Goal: Task Accomplishment & Management: Manage account settings

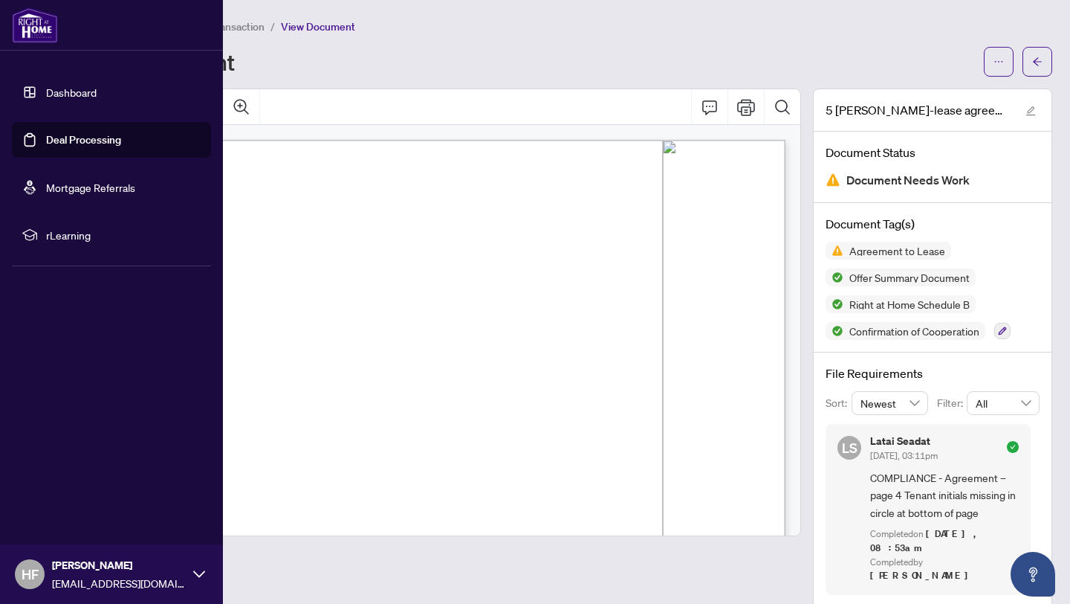
click at [46, 143] on link "Deal Processing" at bounding box center [83, 139] width 75 height 13
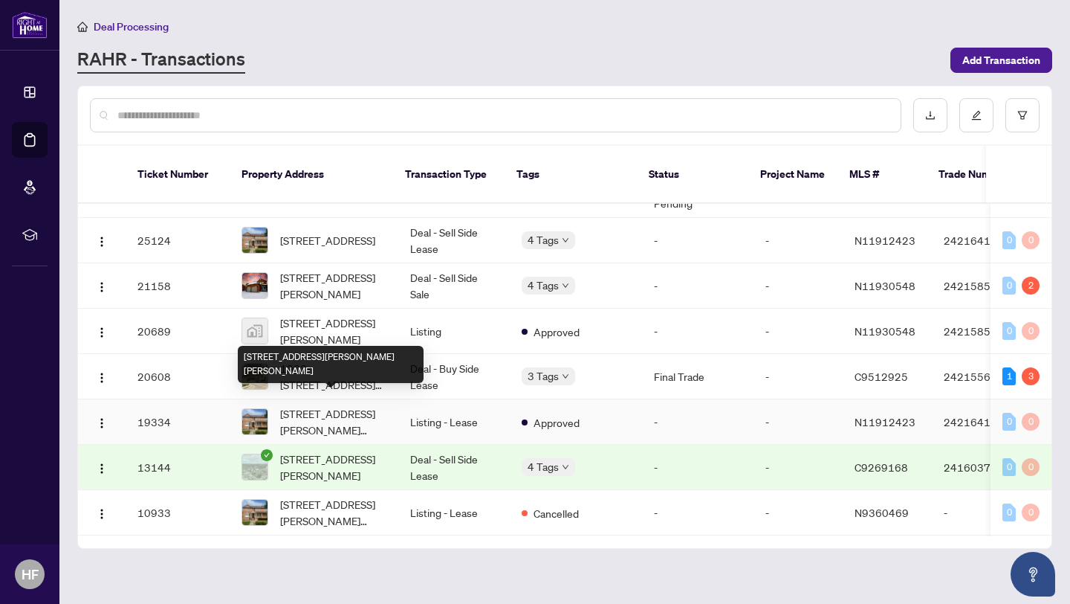
scroll to position [176, 0]
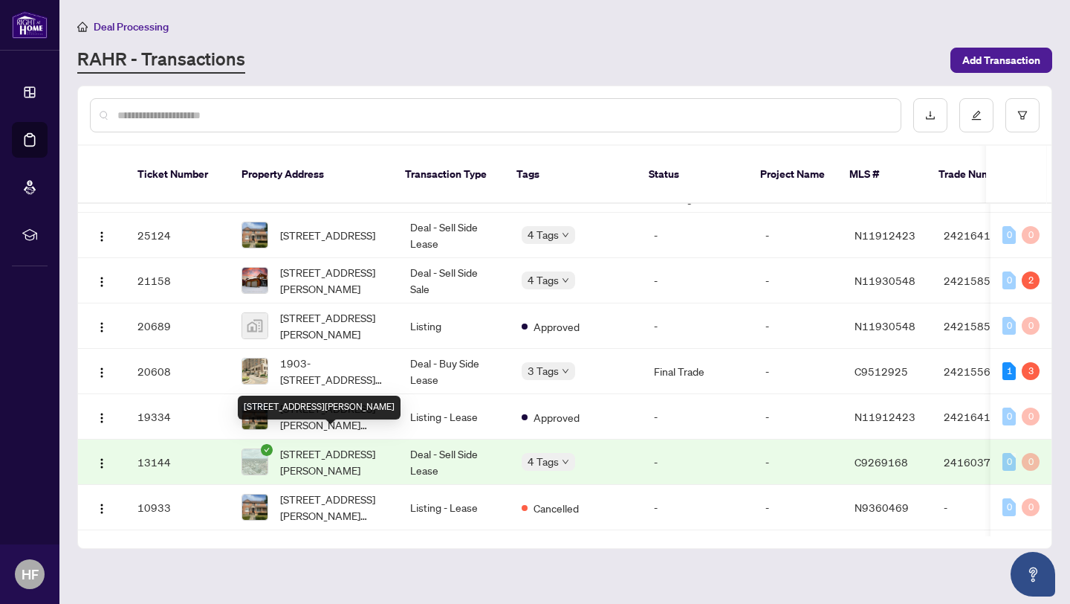
click at [306, 445] on span "[STREET_ADDRESS][PERSON_NAME]" at bounding box center [333, 461] width 106 height 33
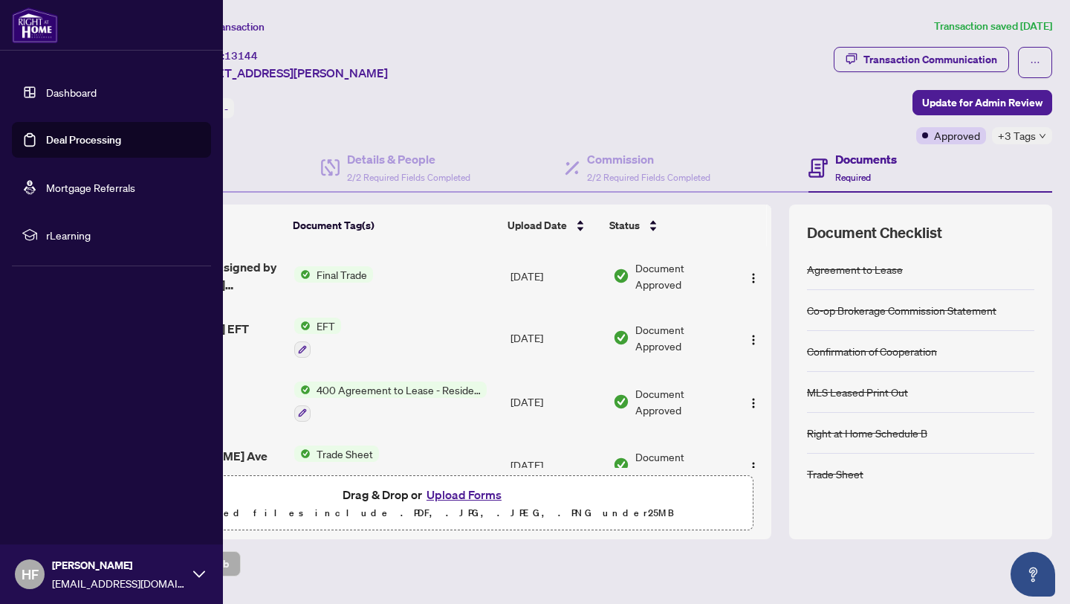
click at [46, 142] on link "Deal Processing" at bounding box center [83, 139] width 75 height 13
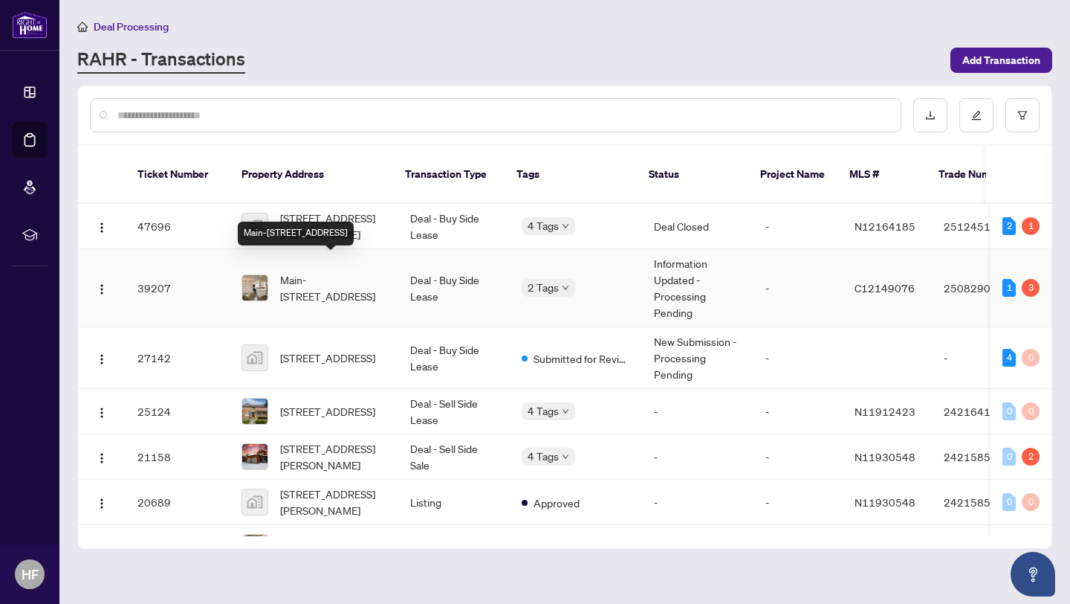
click at [342, 284] on span "Main-[STREET_ADDRESS]" at bounding box center [333, 287] width 106 height 33
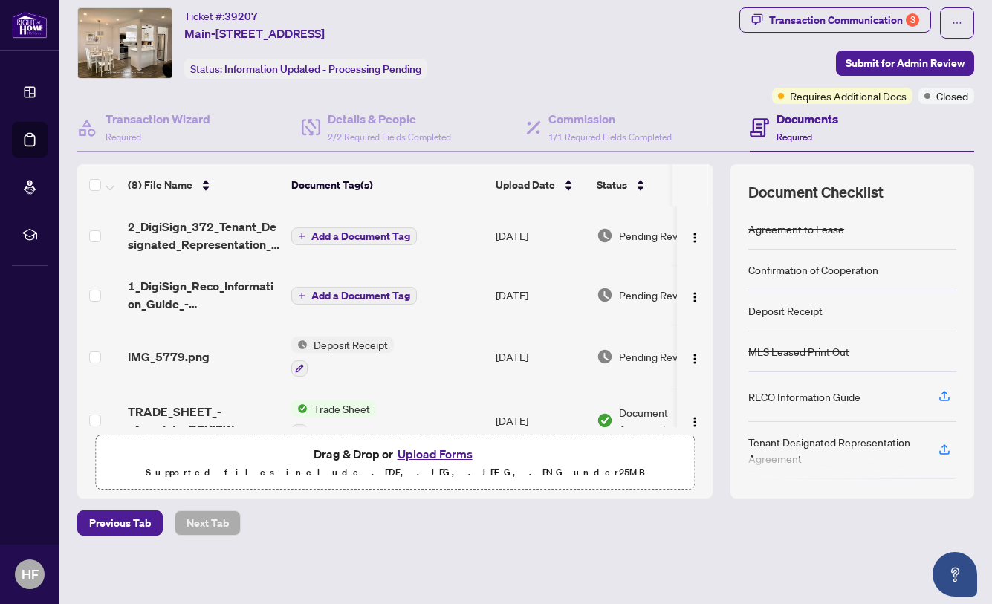
click at [311, 232] on button "Add a Document Tag" at bounding box center [354, 236] width 126 height 18
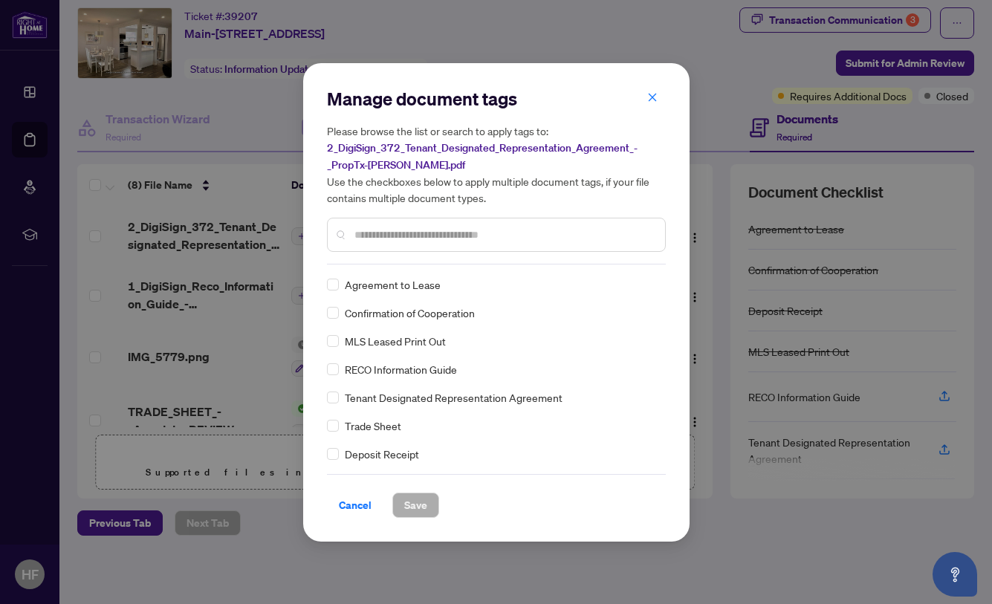
click at [369, 233] on input "text" at bounding box center [504, 235] width 299 height 16
click at [407, 499] on span "Save" at bounding box center [415, 506] width 23 height 24
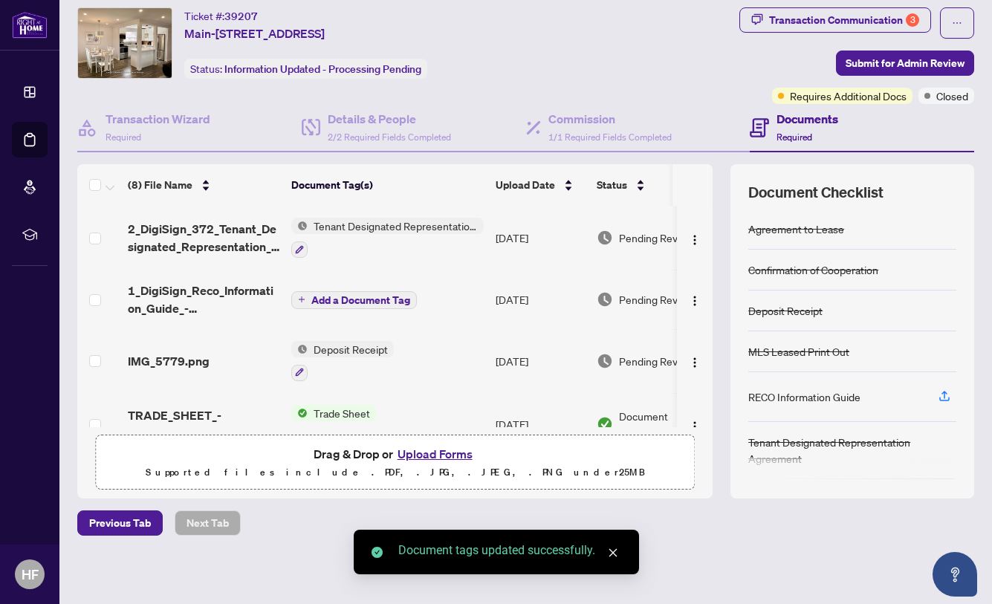
click at [325, 295] on span "Add a Document Tag" at bounding box center [360, 300] width 99 height 10
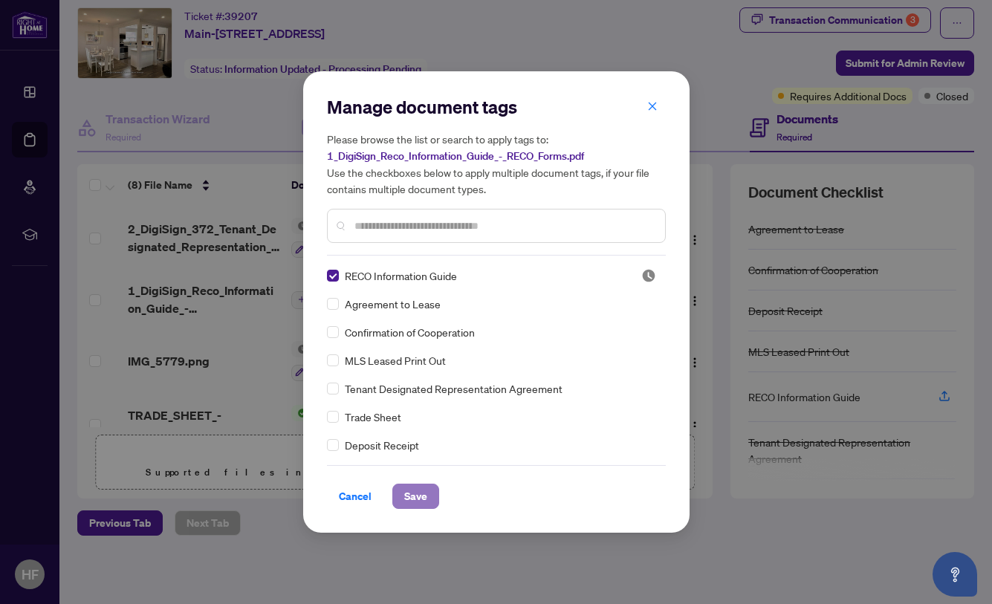
click at [413, 500] on span "Save" at bounding box center [415, 497] width 23 height 24
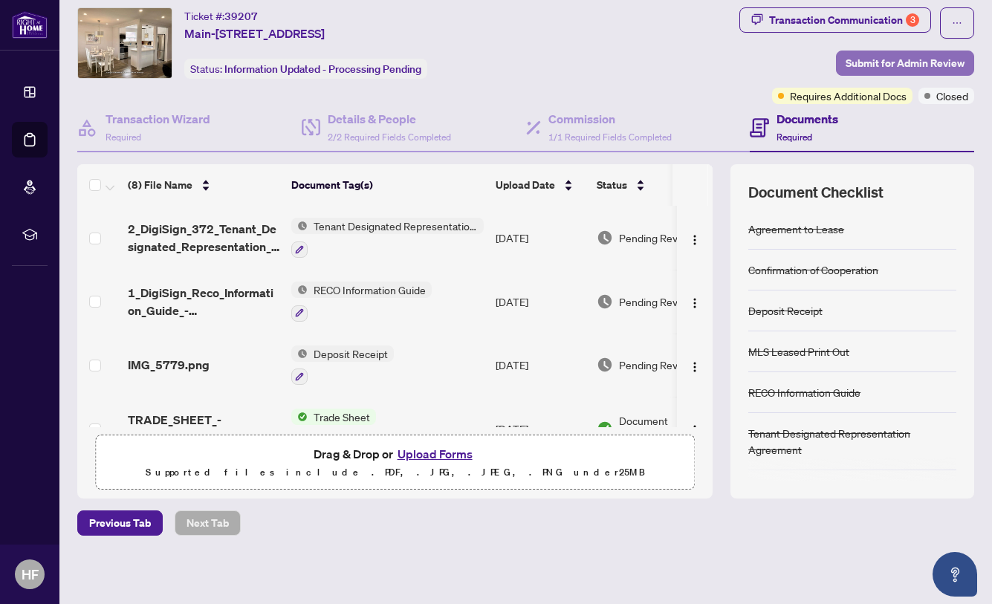
click at [893, 69] on span "Submit for Admin Review" at bounding box center [905, 63] width 119 height 24
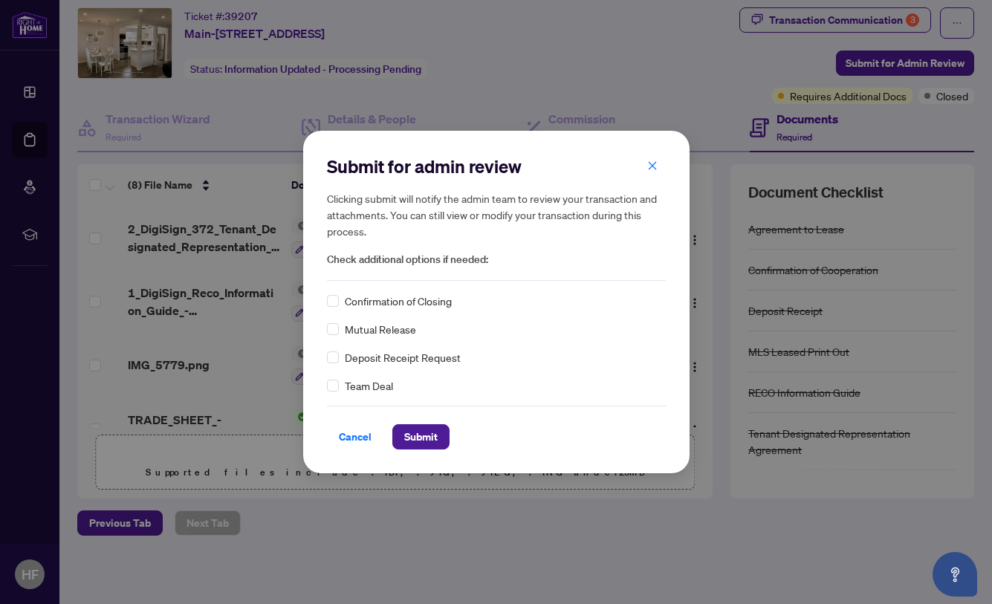
click at [358, 302] on span "Confirmation of Closing" at bounding box center [398, 301] width 107 height 16
click at [415, 444] on span "Submit" at bounding box center [420, 437] width 33 height 24
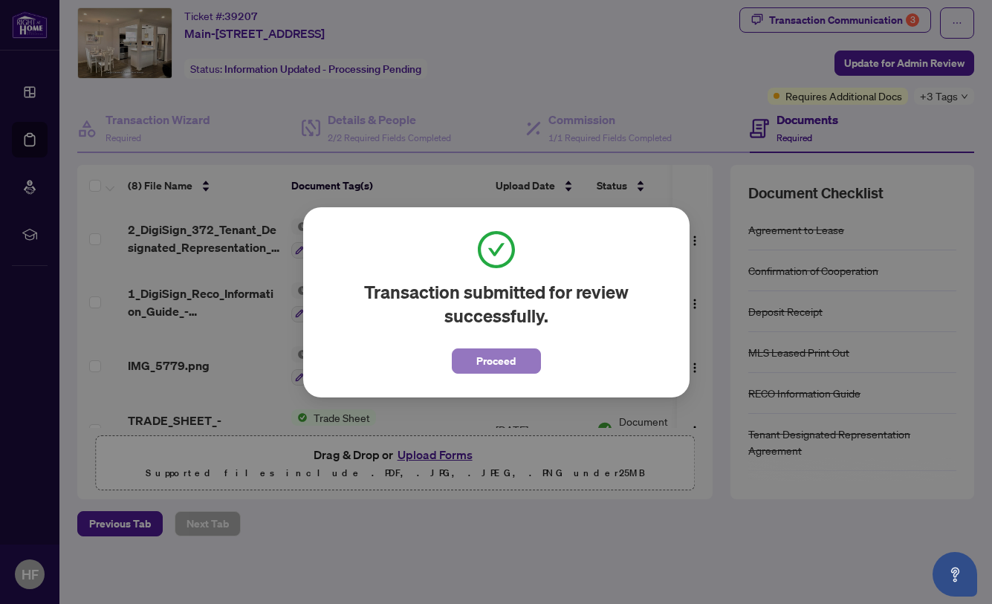
click at [511, 363] on span "Proceed" at bounding box center [495, 361] width 39 height 24
